Goal: Complete application form

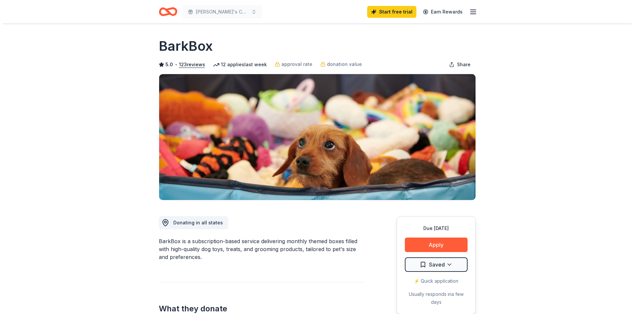
scroll to position [66, 0]
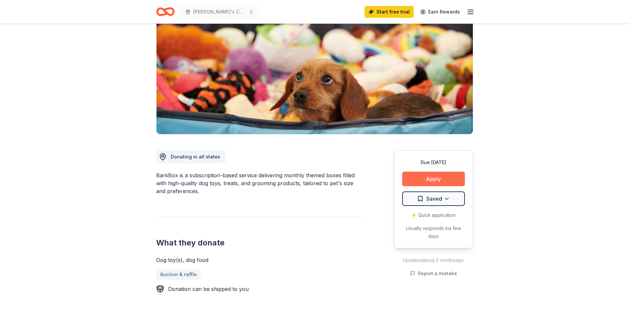
click at [418, 177] on button "Apply" at bounding box center [433, 179] width 63 height 15
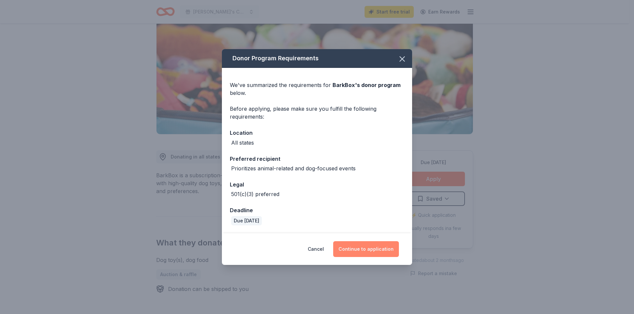
click at [373, 250] on button "Continue to application" at bounding box center [366, 250] width 66 height 16
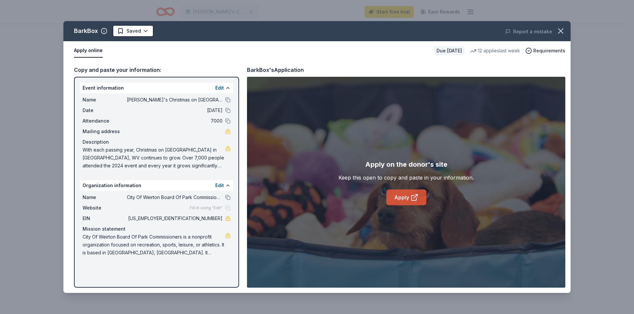
click at [404, 199] on link "Apply" at bounding box center [406, 198] width 40 height 16
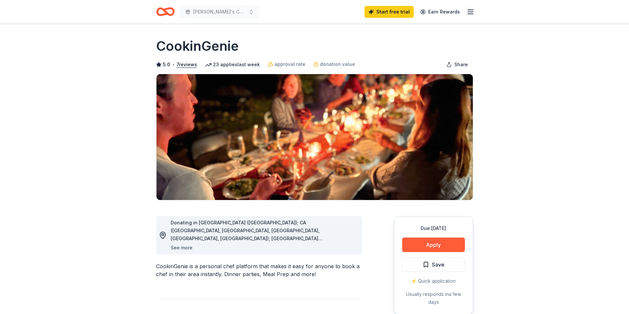
click at [187, 249] on button "See more" at bounding box center [182, 248] width 22 height 8
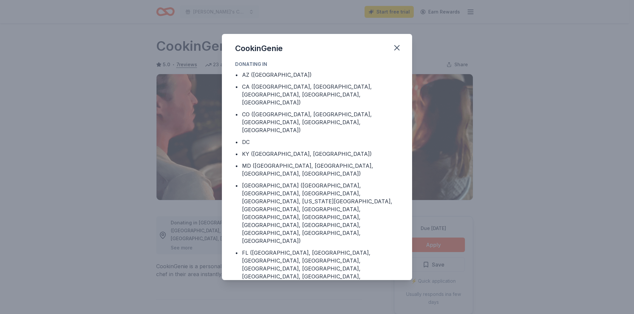
click at [188, 249] on div "CookinGenie Donating in • AZ ([GEOGRAPHIC_DATA]) • CA ([GEOGRAPHIC_DATA], [GEOG…" at bounding box center [317, 157] width 634 height 314
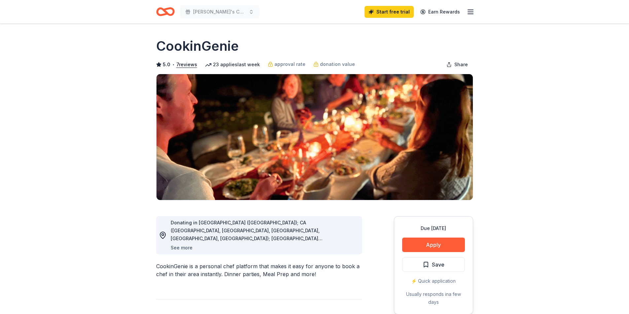
click at [189, 248] on button "See more" at bounding box center [182, 248] width 22 height 8
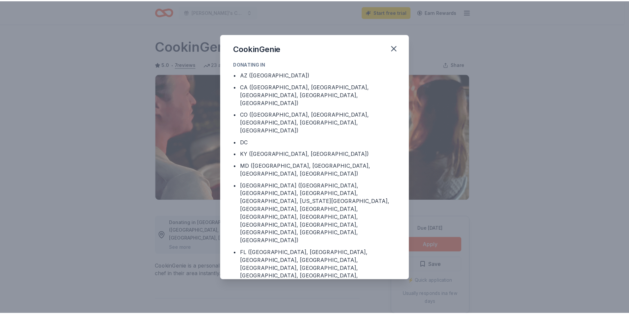
scroll to position [25, 0]
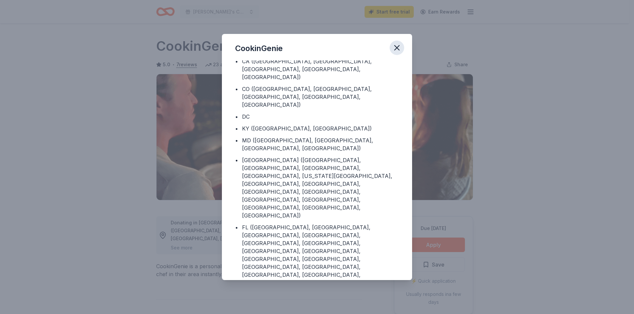
click at [398, 47] on icon "button" at bounding box center [396, 48] width 5 height 5
